Goal: Task Accomplishment & Management: Manage account settings

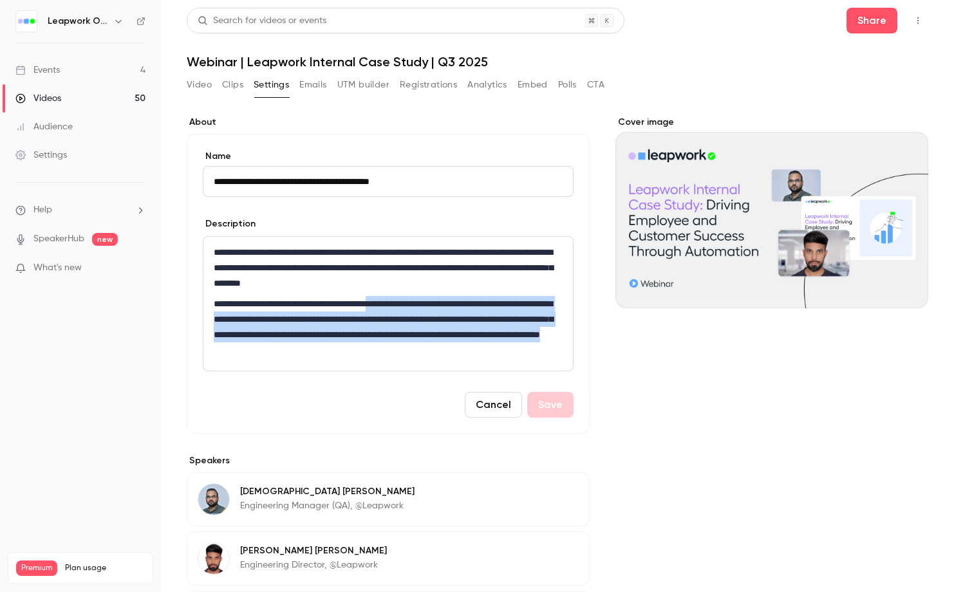
click at [48, 67] on div "Events" at bounding box center [37, 70] width 44 height 13
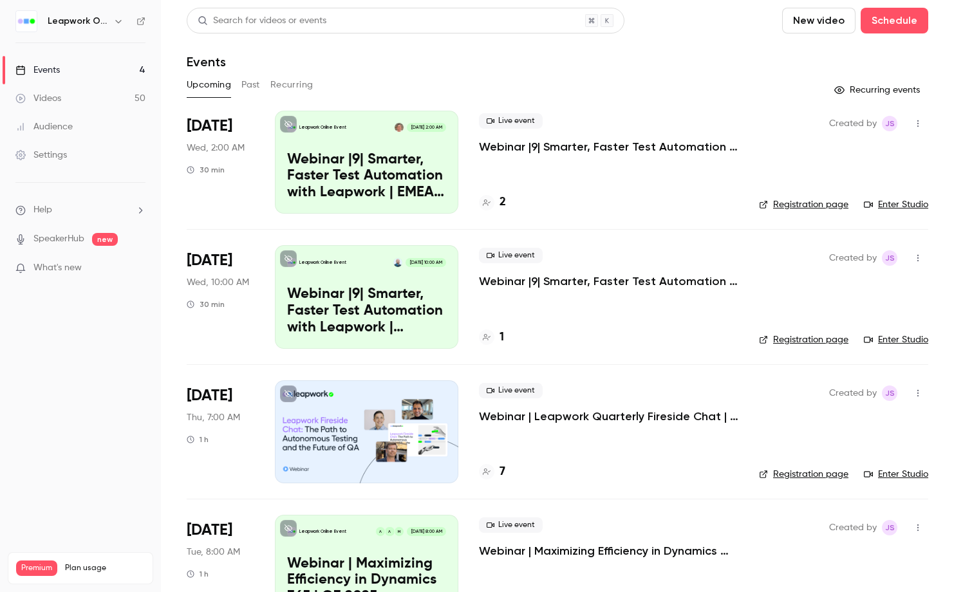
click at [249, 82] on button "Past" at bounding box center [250, 85] width 19 height 21
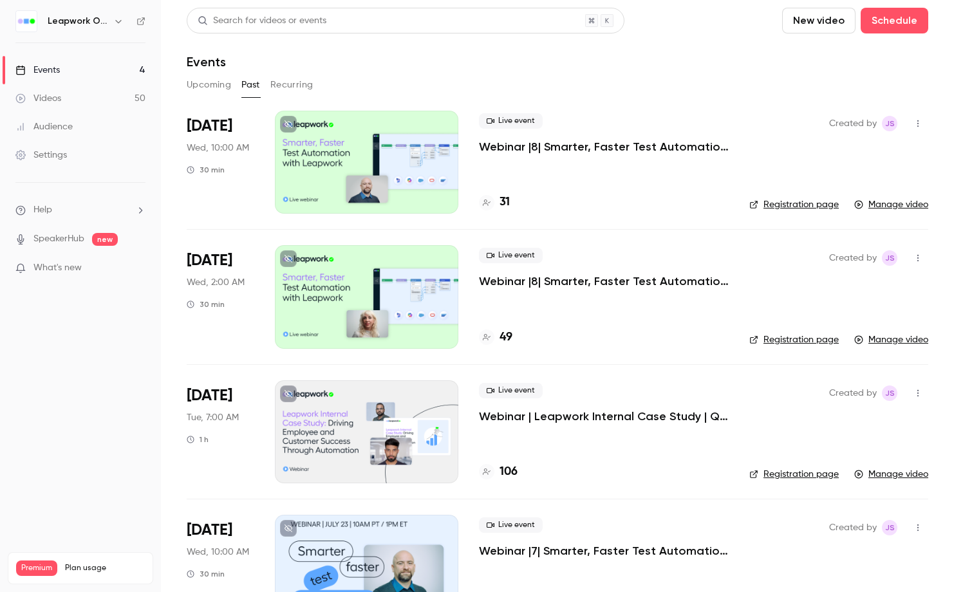
click at [210, 86] on button "Upcoming" at bounding box center [209, 85] width 44 height 21
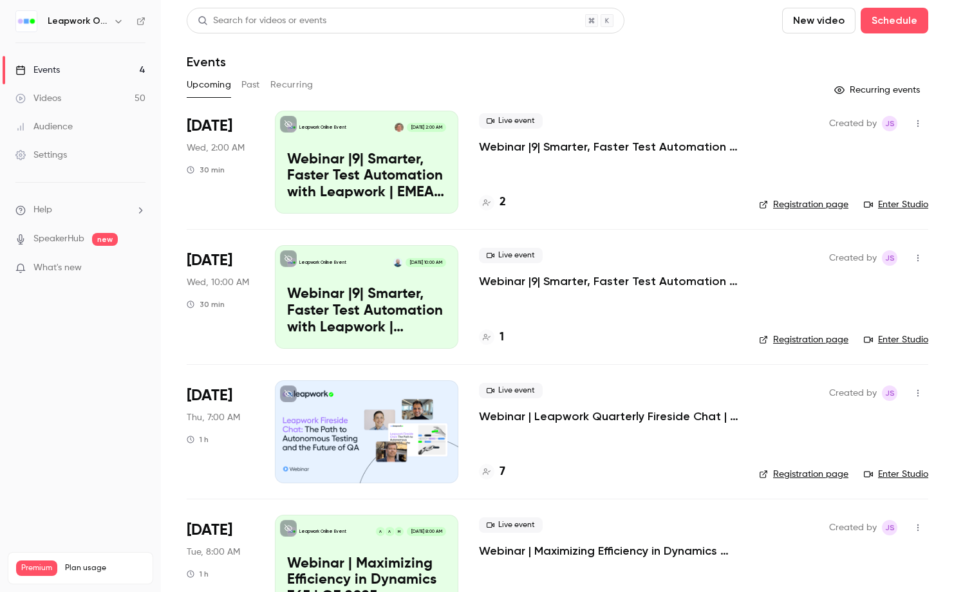
click at [395, 293] on p "Webinar |9| Smarter, Faster Test Automation with Leapwork | [GEOGRAPHIC_DATA] |…" at bounding box center [366, 311] width 159 height 50
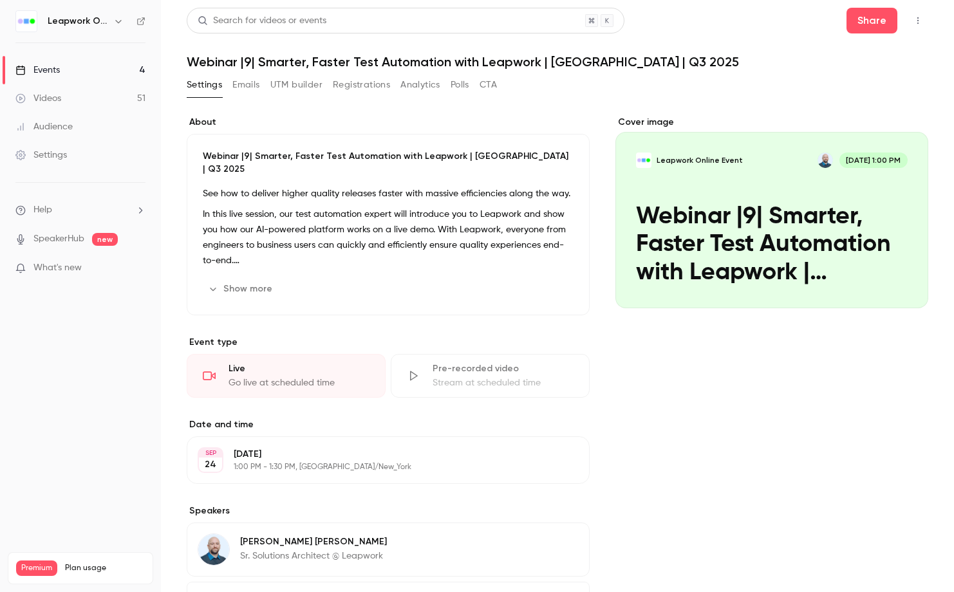
click at [898, 283] on icon "Cover image" at bounding box center [905, 285] width 14 height 10
click at [902, 283] on icon "Cover image" at bounding box center [905, 285] width 14 height 10
click at [810, 209] on div "Cover image" at bounding box center [771, 212] width 313 height 192
click at [0, 0] on input "Leapwork Online Event [DATE] 1:00 PM Webinar |9| Smarter, Faster Test Automatio…" at bounding box center [0, 0] width 0 height 0
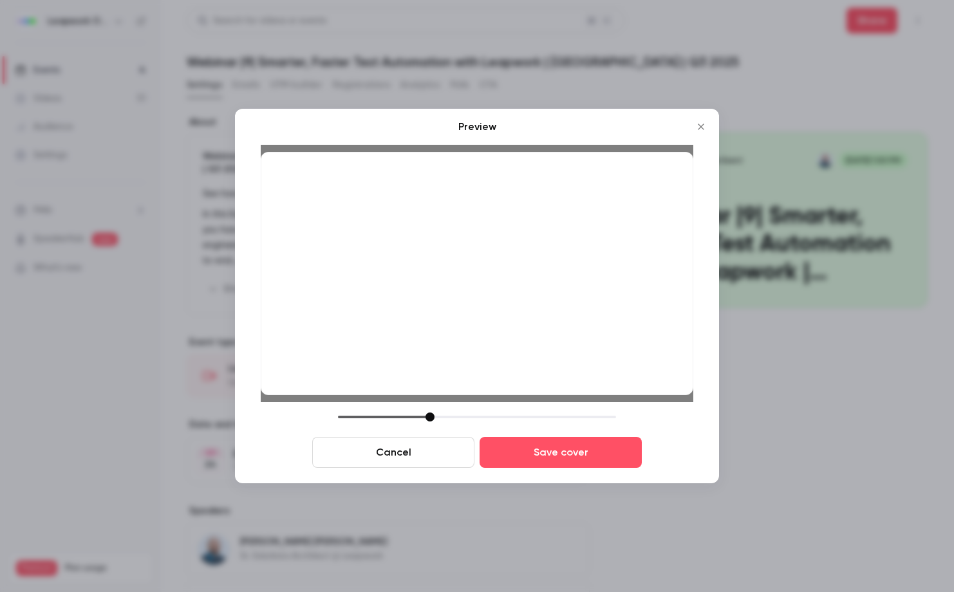
click at [700, 122] on icon "Close" at bounding box center [700, 127] width 15 height 10
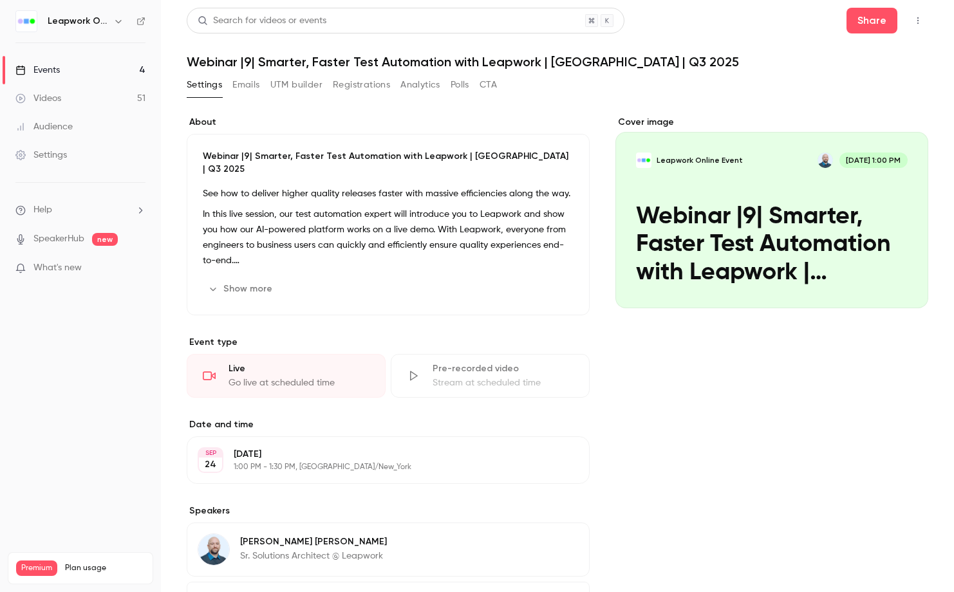
click at [849, 259] on div "Cover image" at bounding box center [771, 212] width 313 height 192
click at [0, 0] on input "Leapwork Online Event [DATE] 1:00 PM Webinar |9| Smarter, Faster Test Automatio…" at bounding box center [0, 0] width 0 height 0
